Goal: Task Accomplishment & Management: Complete application form

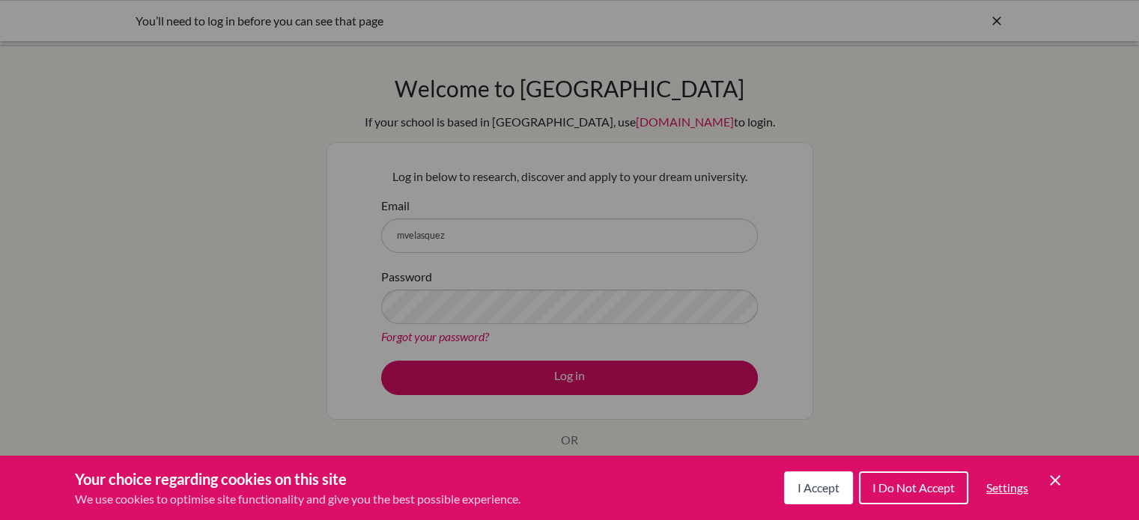
click at [1051, 477] on icon "Save and close" at bounding box center [1055, 481] width 10 height 10
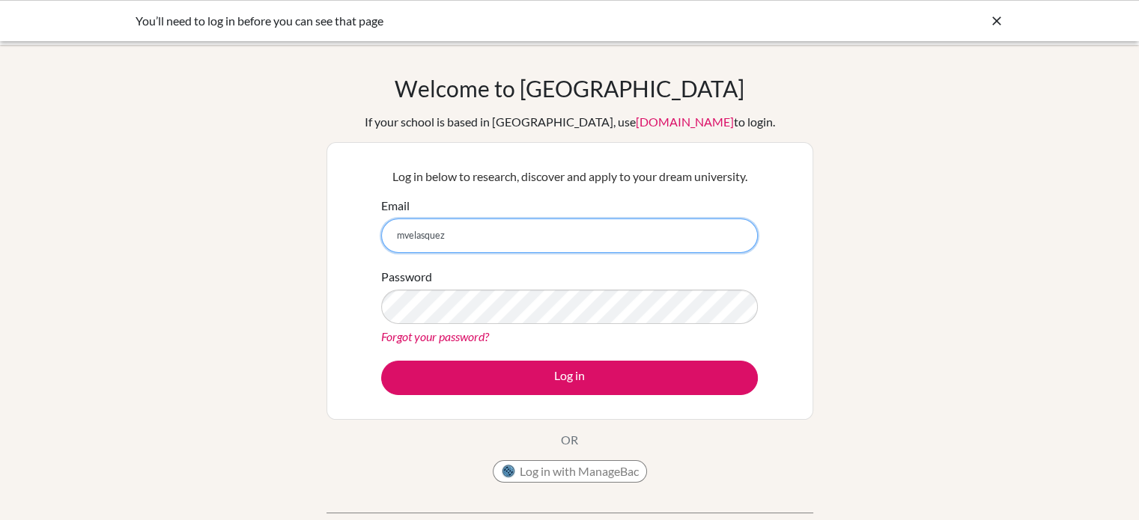
click at [496, 236] on input "mvelasquez" at bounding box center [569, 236] width 377 height 34
type input "[EMAIL_ADDRESS][DOMAIN_NAME]"
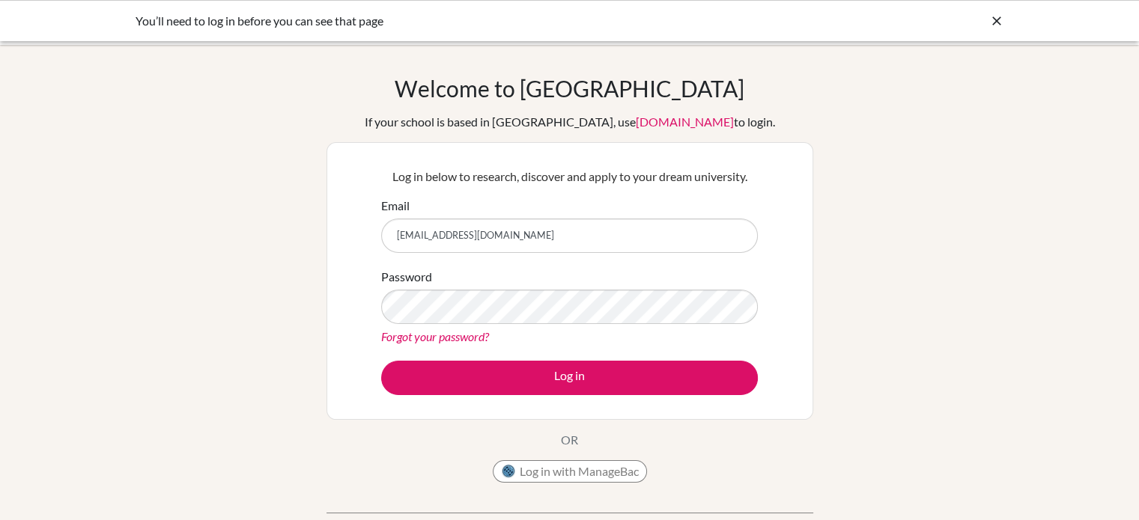
click at [222, 359] on div "Welcome to [GEOGRAPHIC_DATA] If your school is based in [GEOGRAPHIC_DATA], use …" at bounding box center [569, 320] width 1139 height 490
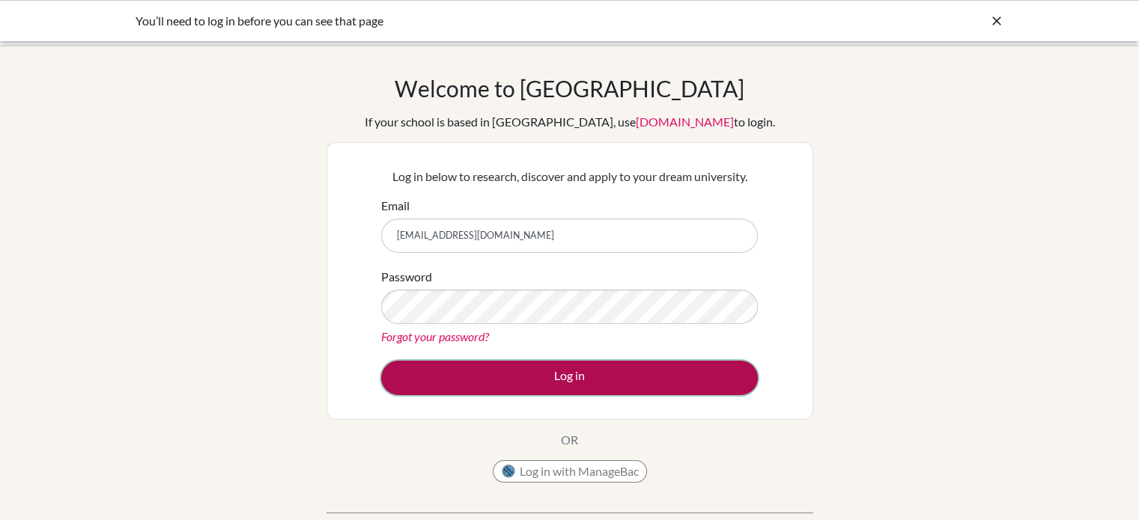
click at [571, 383] on button "Log in" at bounding box center [569, 378] width 377 height 34
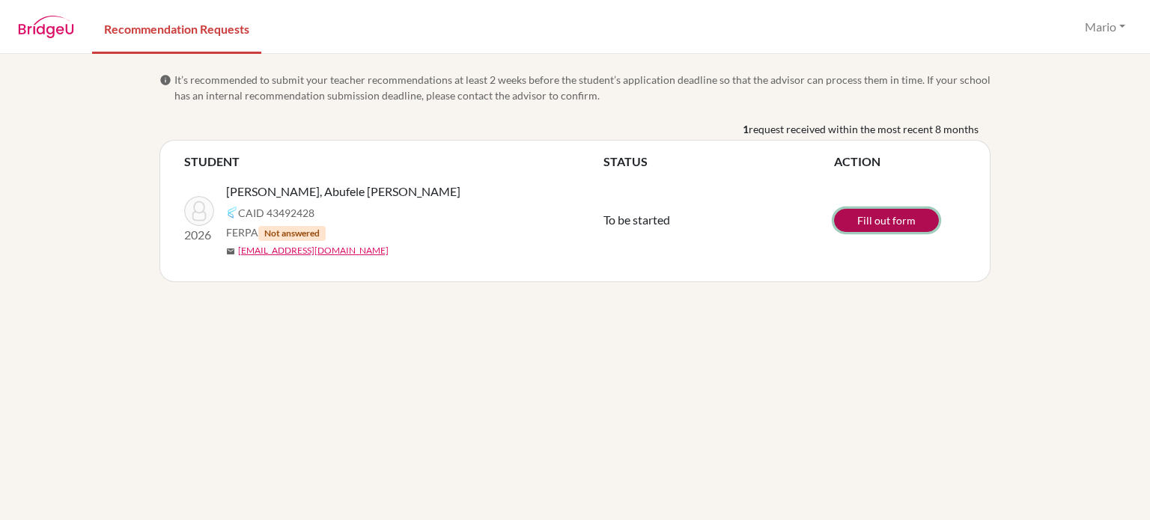
click at [894, 220] on link "Fill out form" at bounding box center [886, 220] width 105 height 23
